Goal: Information Seeking & Learning: Learn about a topic

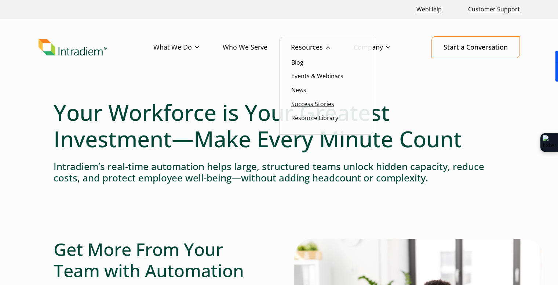
click at [314, 104] on link "Success Stories" at bounding box center [312, 104] width 43 height 8
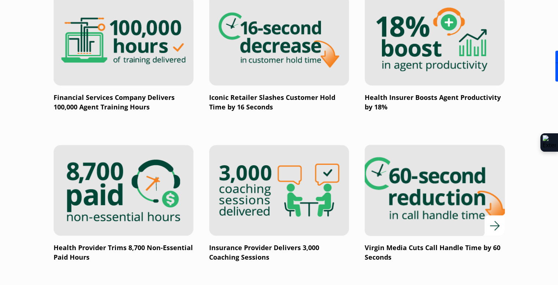
scroll to position [1211, 0]
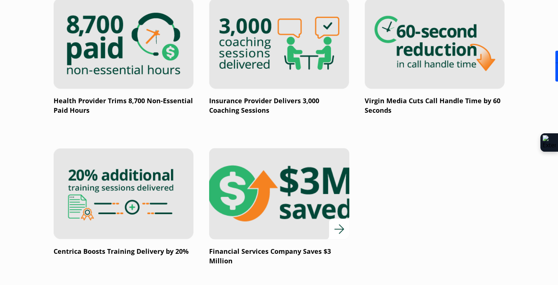
click at [289, 190] on img at bounding box center [279, 193] width 168 height 109
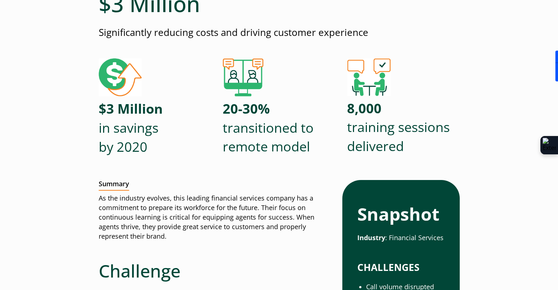
scroll to position [367, 0]
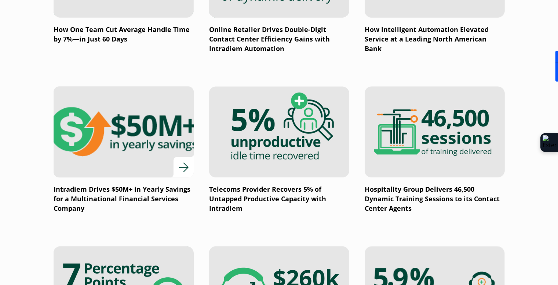
scroll to position [396, 0]
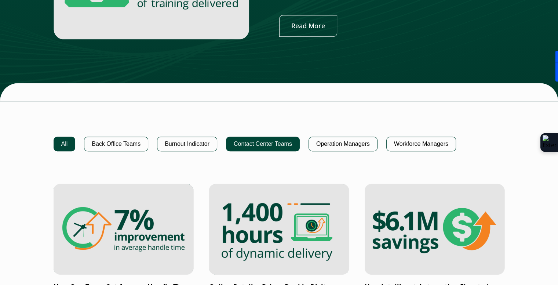
click at [246, 143] on button "Contact Center Teams" at bounding box center [263, 143] width 74 height 15
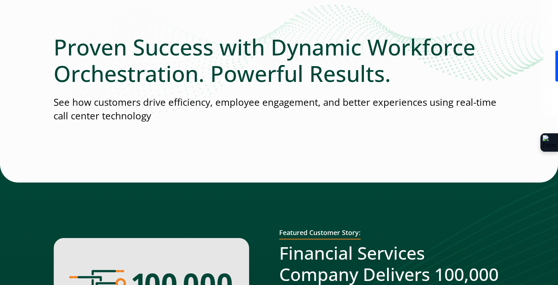
scroll to position [0, 0]
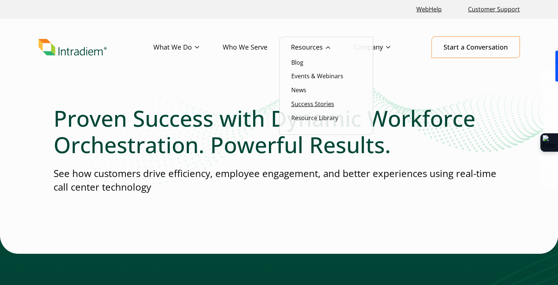
click at [315, 102] on link "Success Stories" at bounding box center [312, 104] width 43 height 8
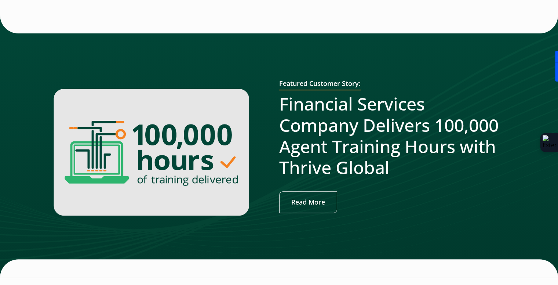
scroll to position [477, 0]
